Goal: Information Seeking & Learning: Find specific fact

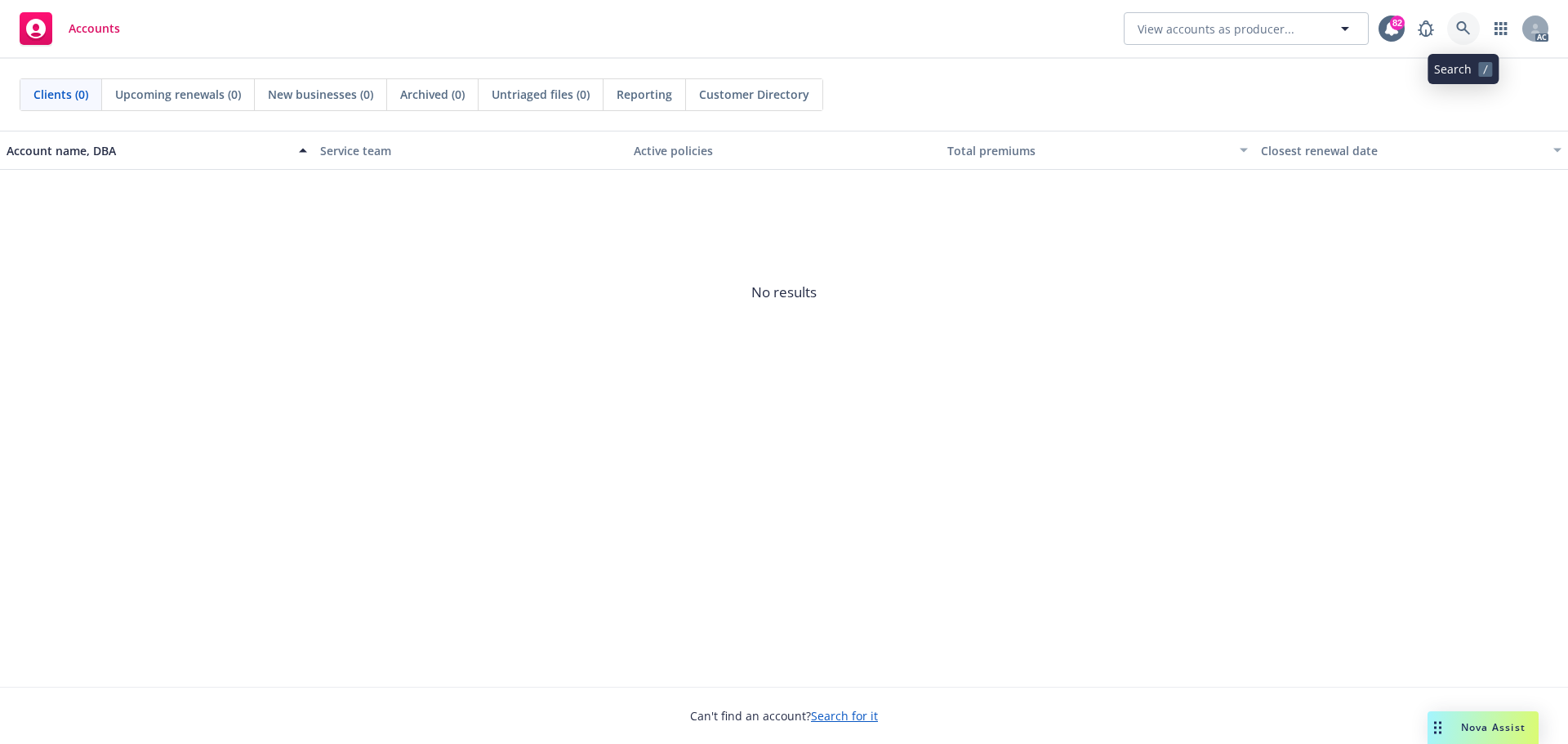
click at [1458, 25] on icon at bounding box center [1462, 27] width 14 height 14
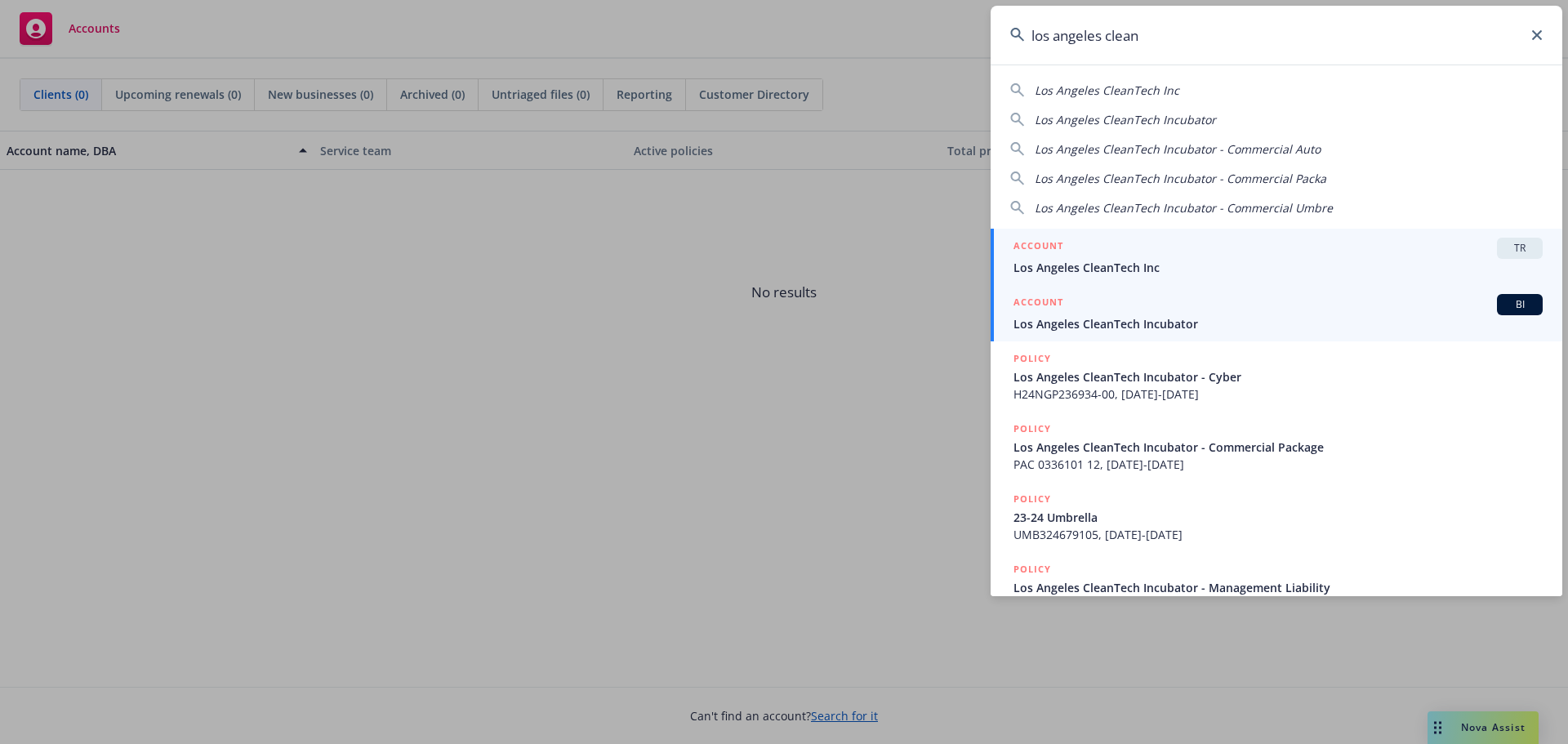
type input "los angeles clean"
click at [1134, 309] on div "ACCOUNT BI" at bounding box center [1278, 304] width 529 height 21
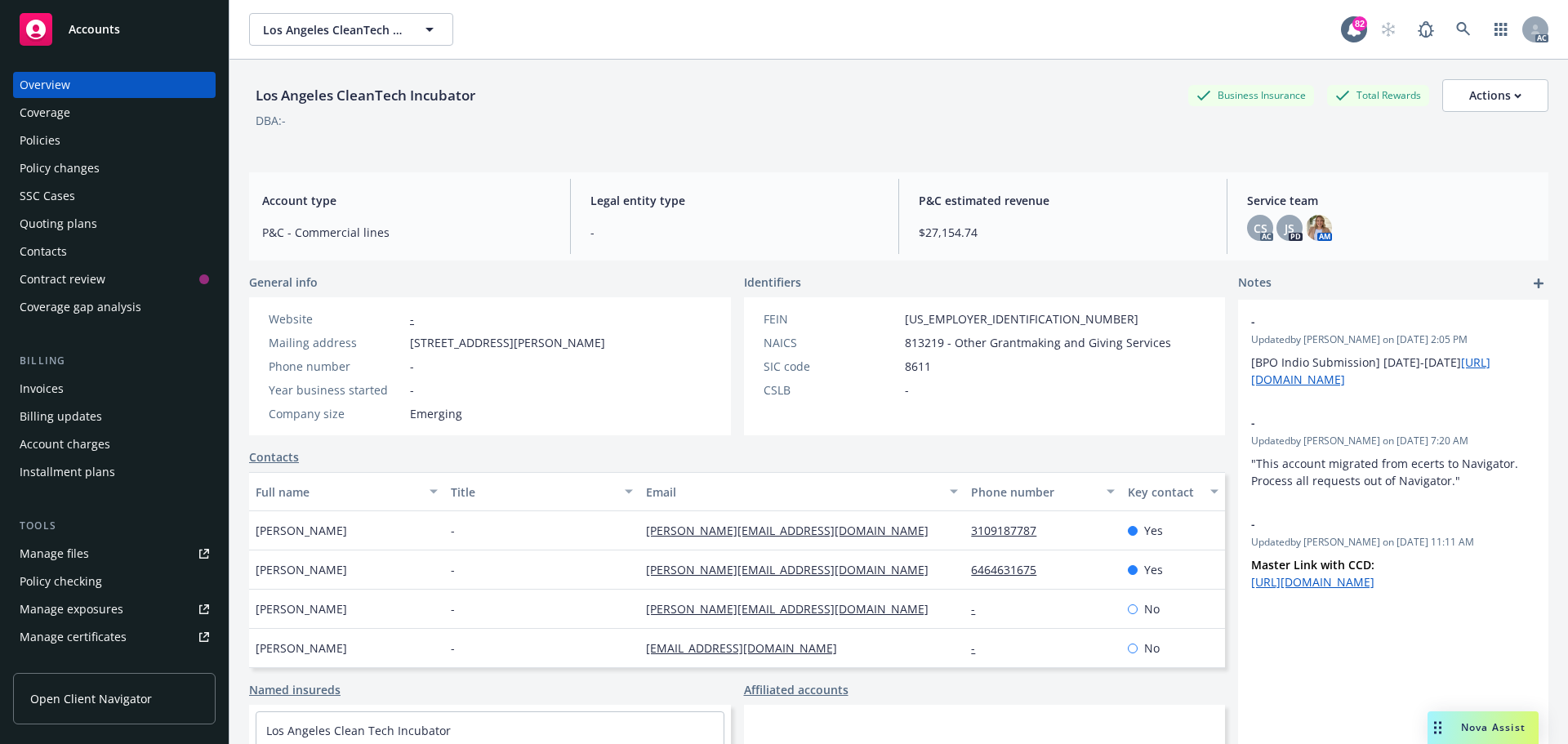
click at [56, 136] on div "Policies" at bounding box center [40, 140] width 41 height 26
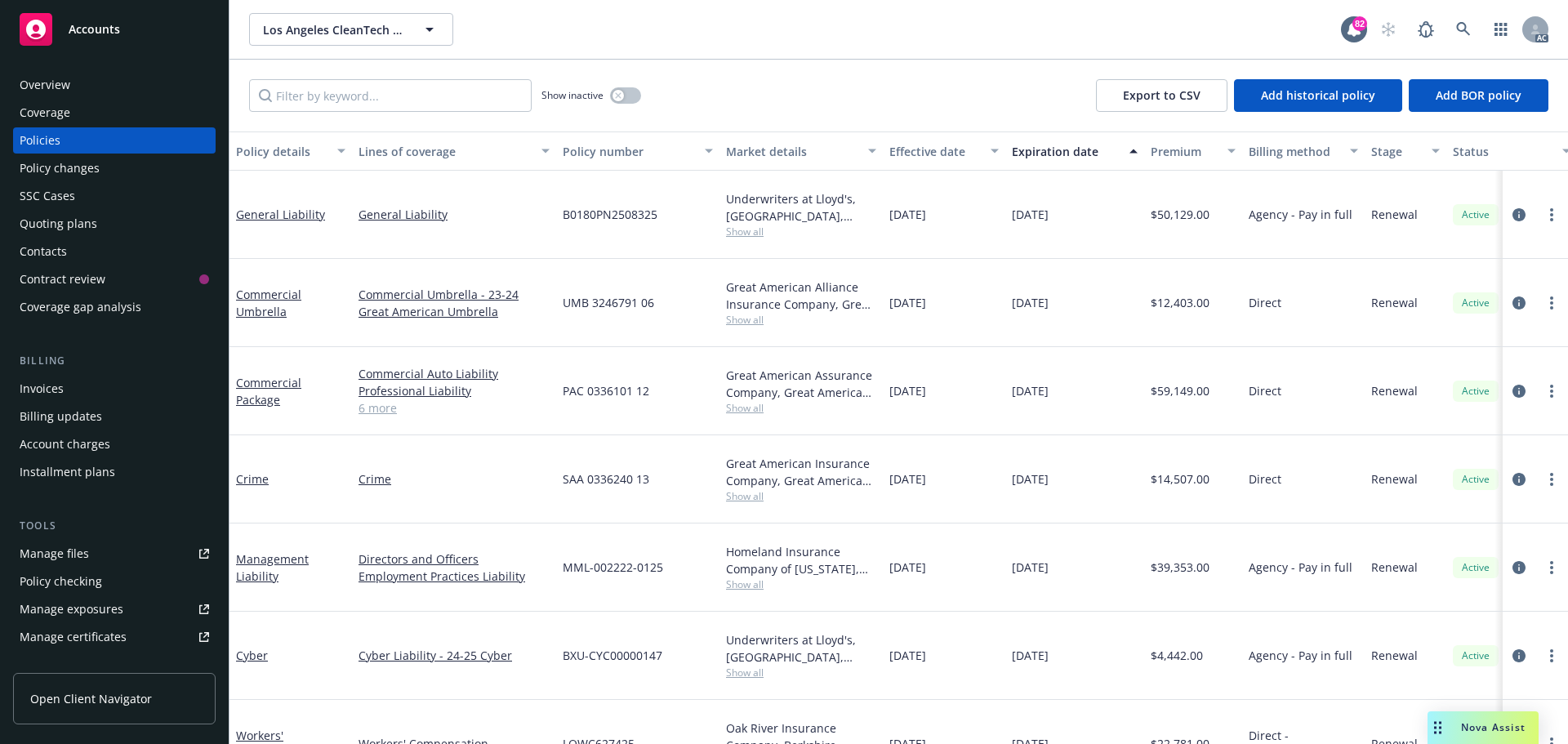
click at [374, 400] on link "6 more" at bounding box center [453, 408] width 191 height 17
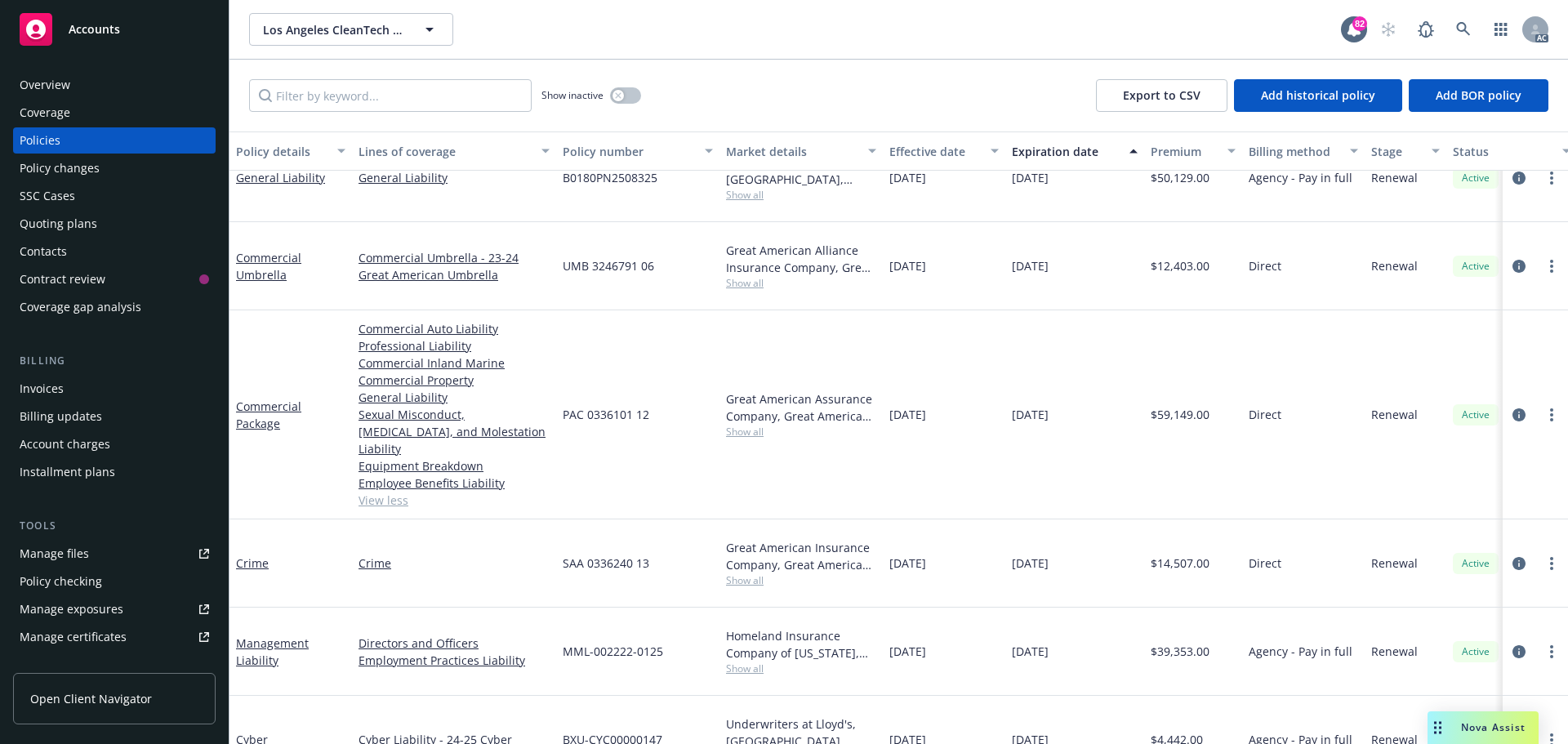
scroll to position [57, 0]
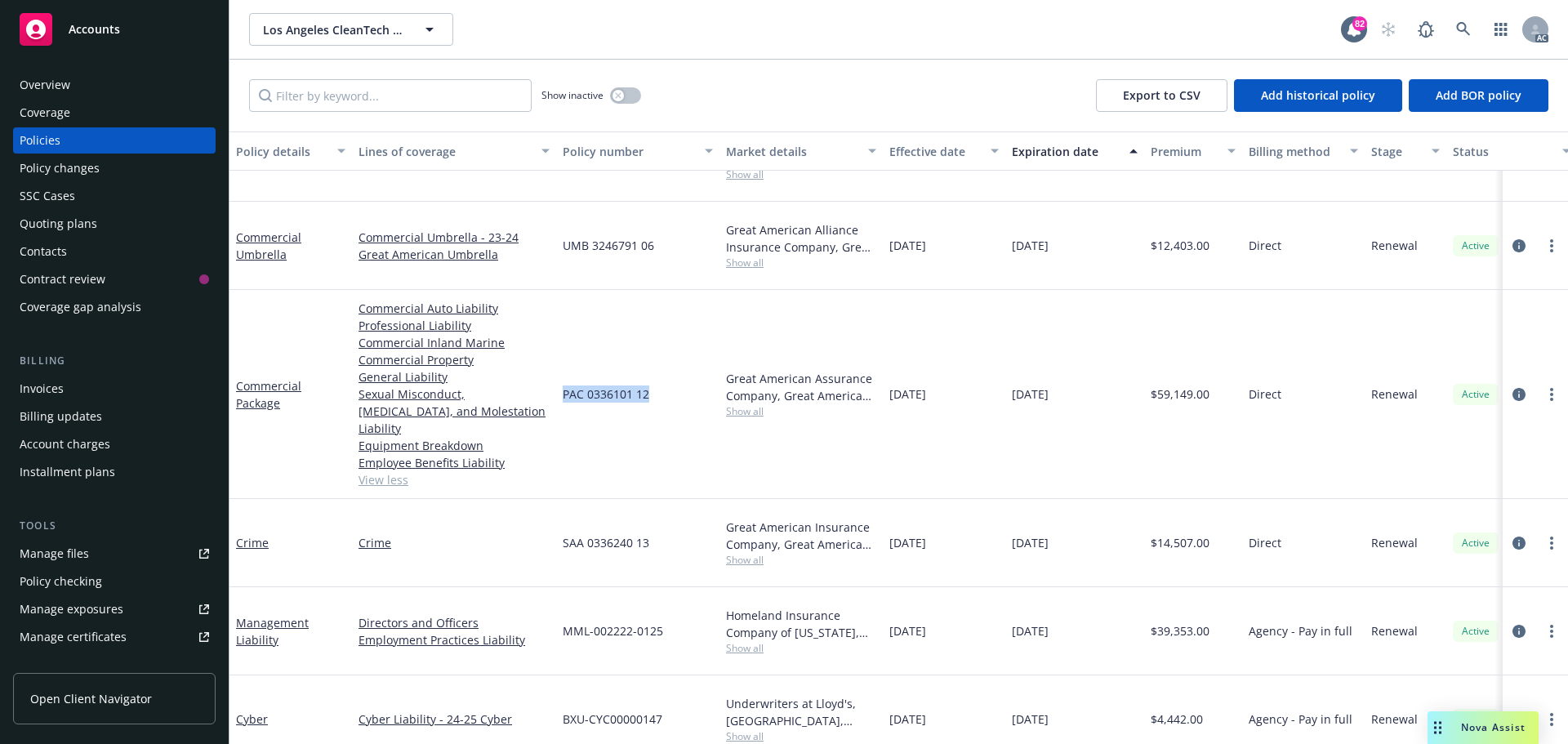
drag, startPoint x: 656, startPoint y: 350, endPoint x: 566, endPoint y: 354, distance: 90.1
click at [566, 354] on div "PAC 0336101 12" at bounding box center [638, 394] width 164 height 209
copy span "PAC 0336101 12"
click at [747, 404] on span "Show all" at bounding box center [801, 410] width 150 height 14
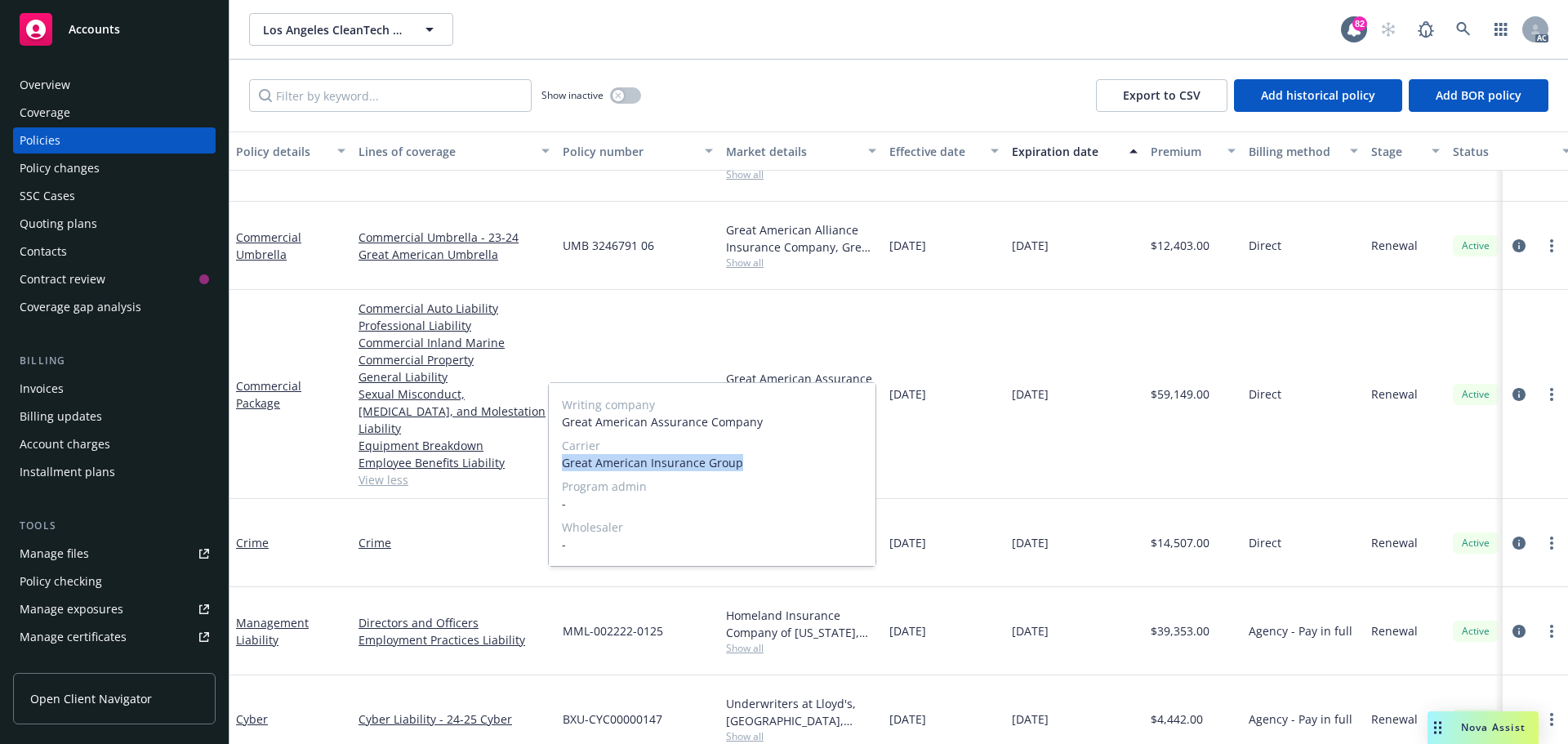
drag, startPoint x: 741, startPoint y: 459, endPoint x: 561, endPoint y: 463, distance: 180.0
click at [561, 463] on div "Writing company Great American Assurance Company Carrier Great American Insuran…" at bounding box center [712, 475] width 326 height 183
copy span "Great American Insurance Group"
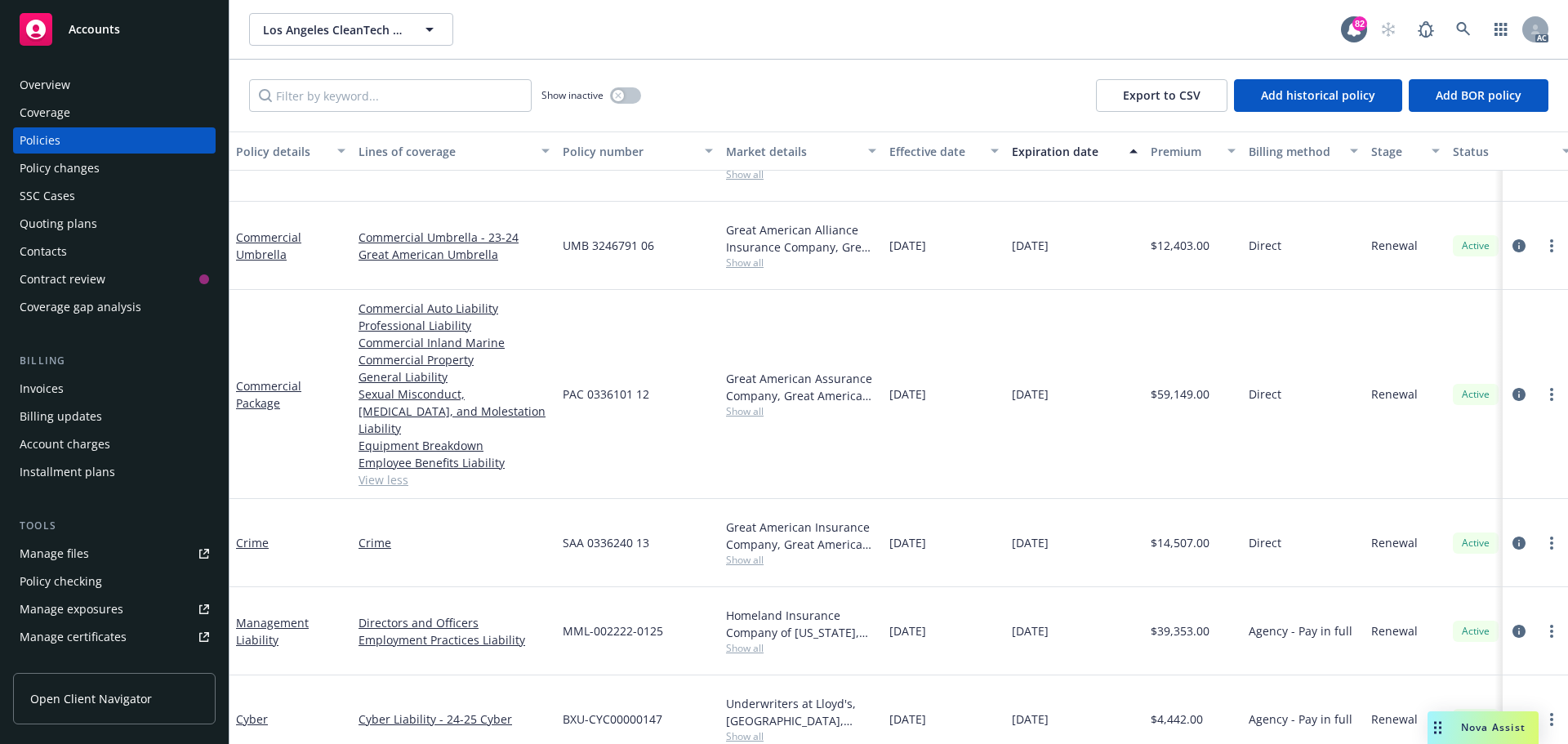
click at [59, 79] on div "Overview" at bounding box center [45, 84] width 51 height 26
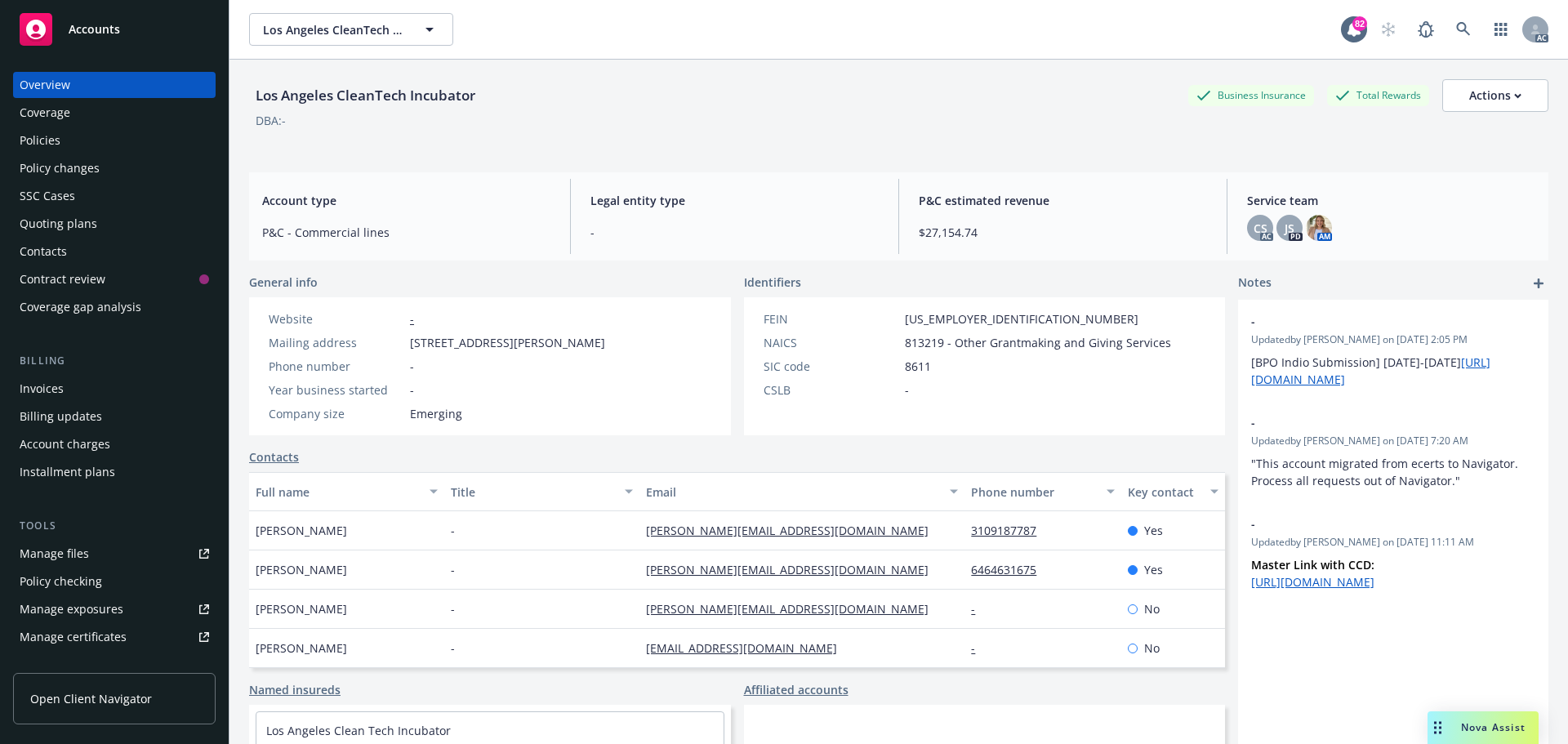
click at [61, 146] on div "Policies" at bounding box center [115, 140] width 190 height 26
